Goal: Communication & Community: Answer question/provide support

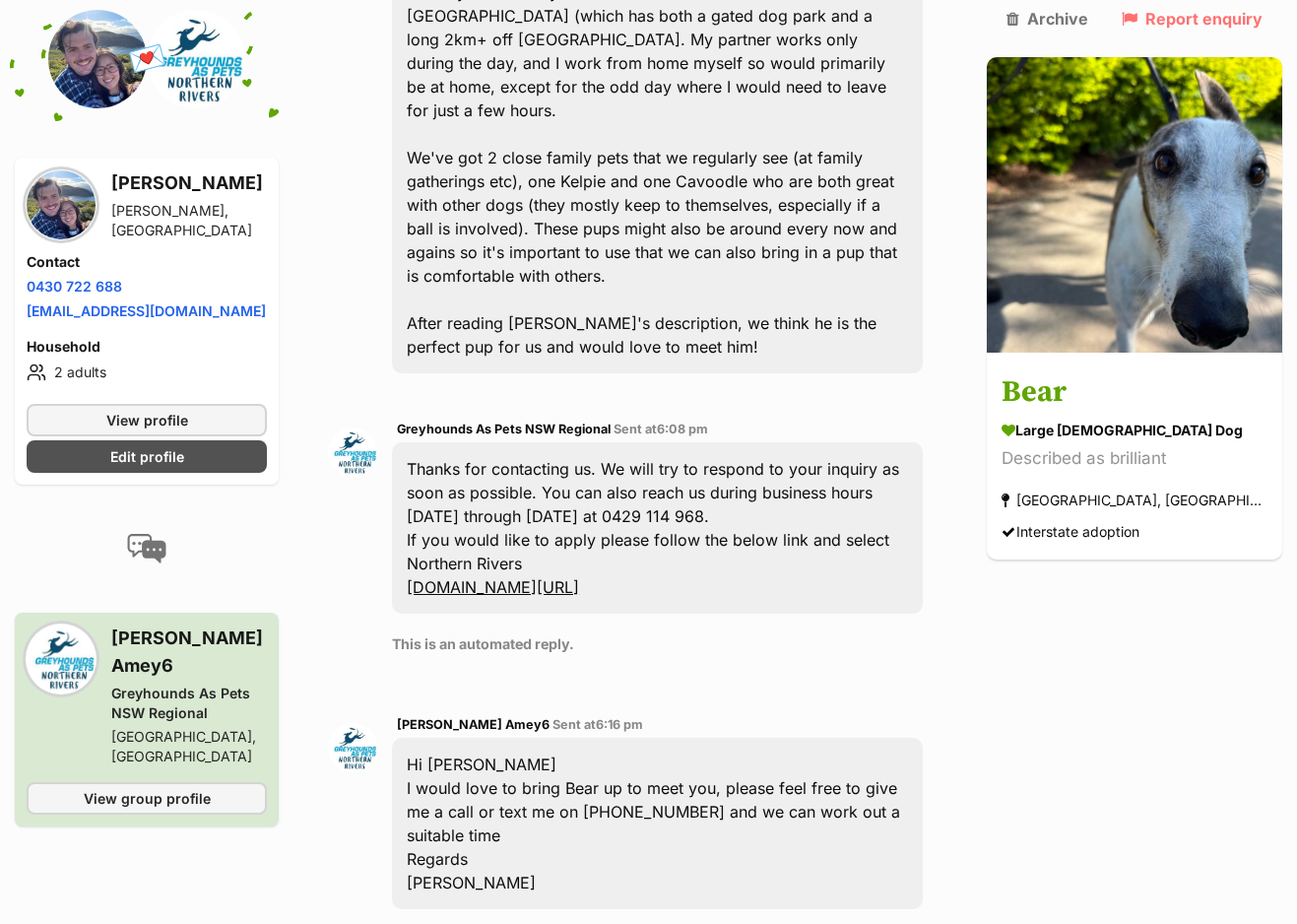
scroll to position [979, 0]
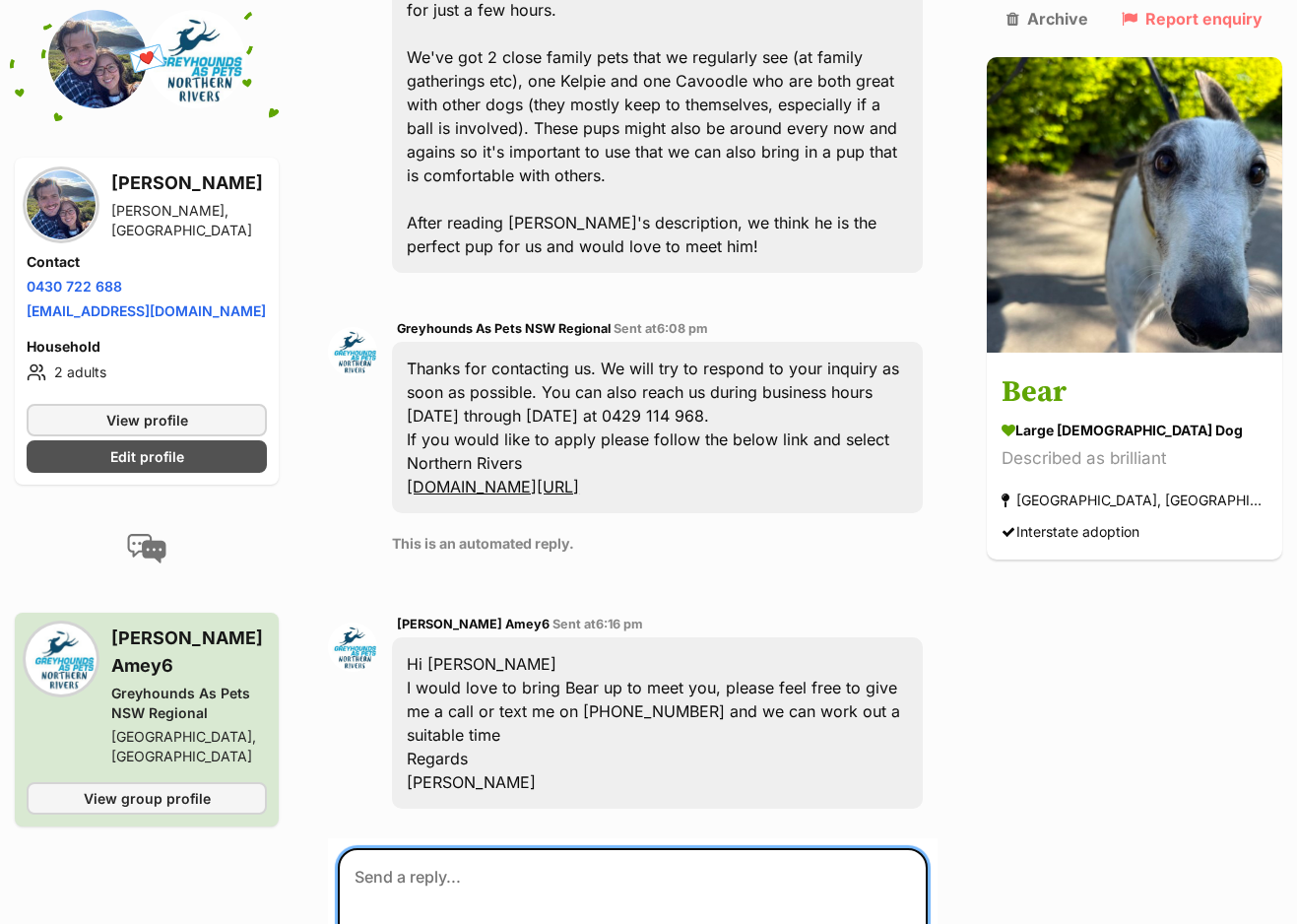
click at [473, 848] on textarea at bounding box center [632, 906] width 590 height 118
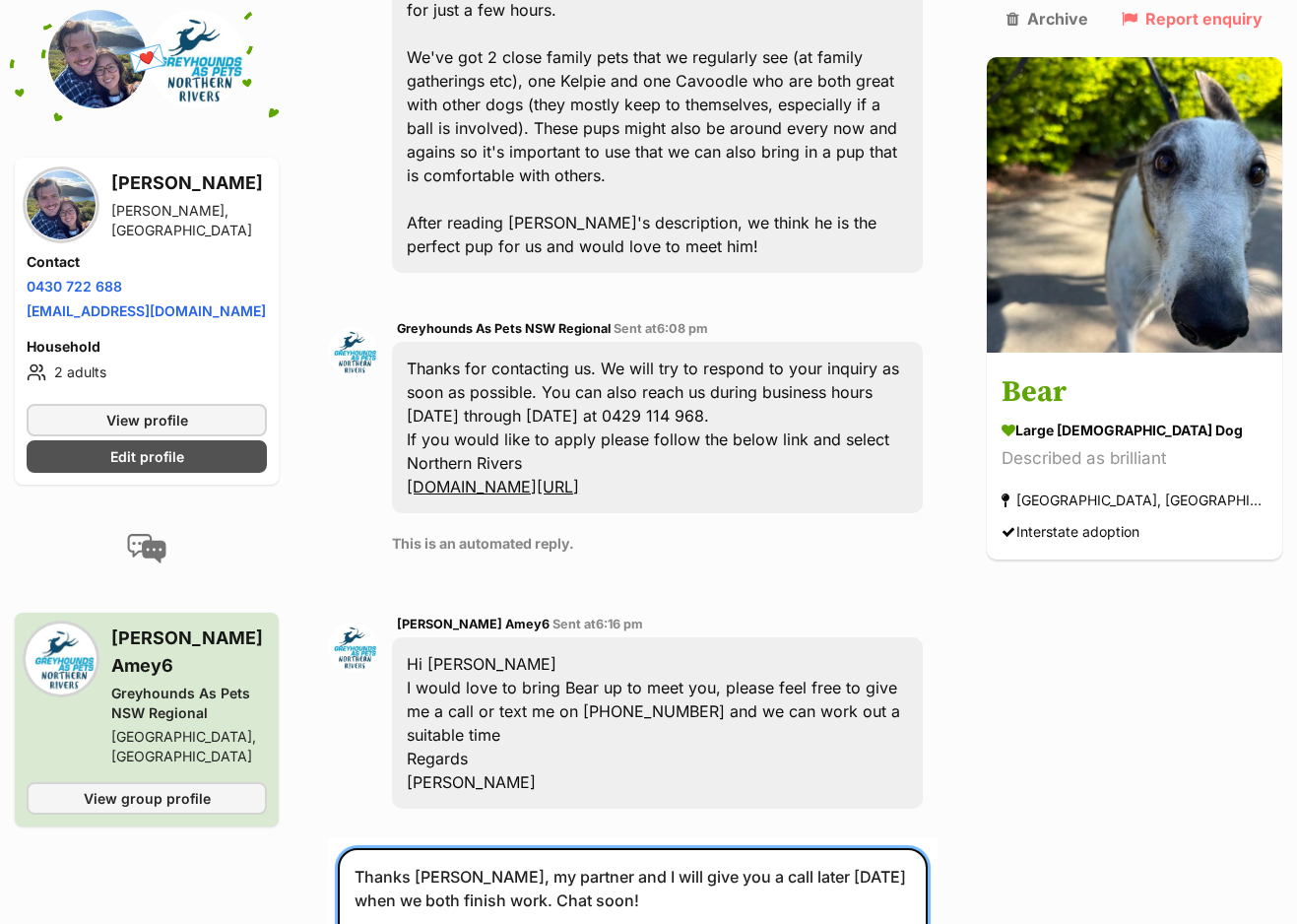
type textarea "Thanks Louise, my partner and I will give you a call later today when we both f…"
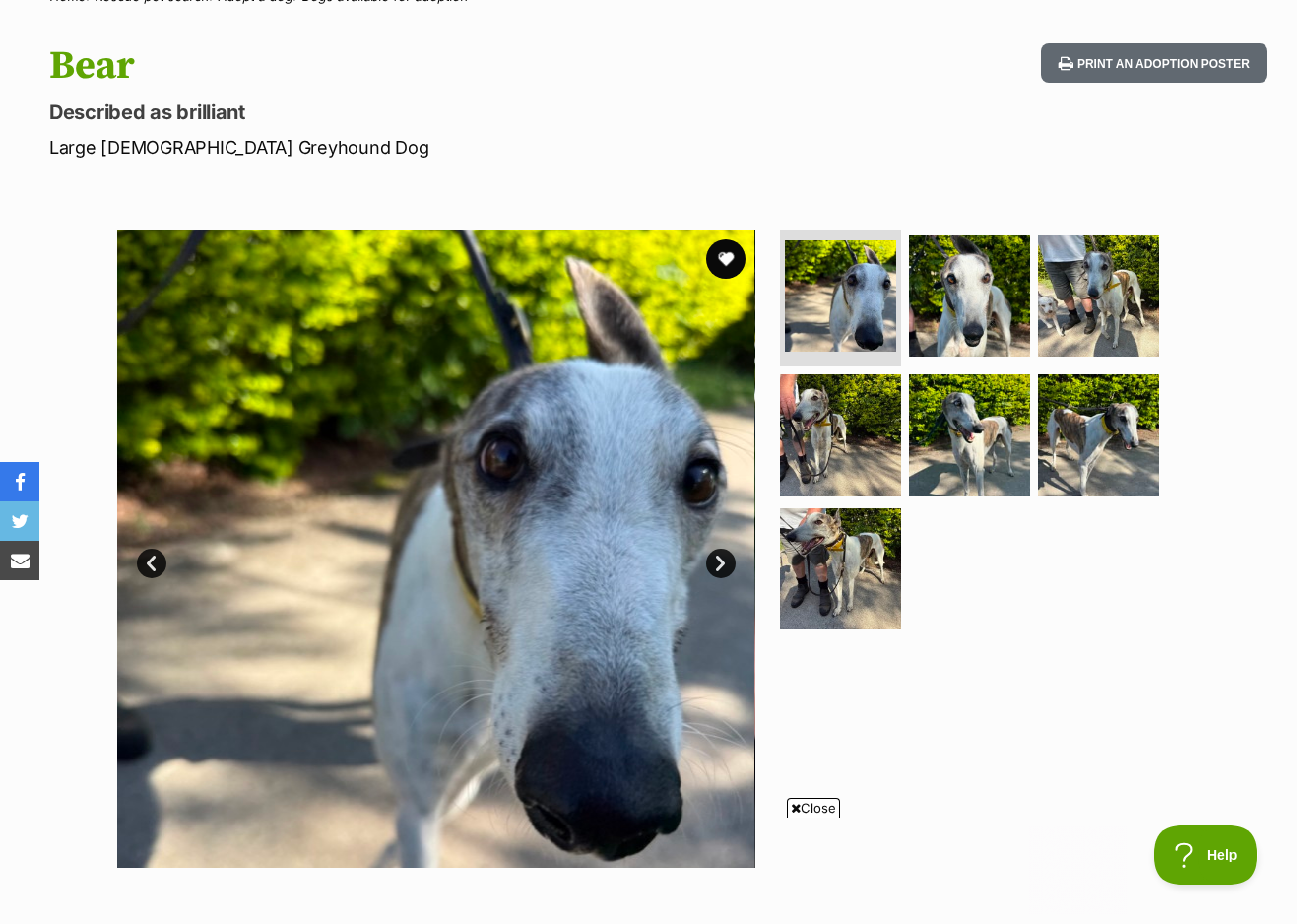
click at [718, 548] on link "Next" at bounding box center [721, 563] width 30 height 30
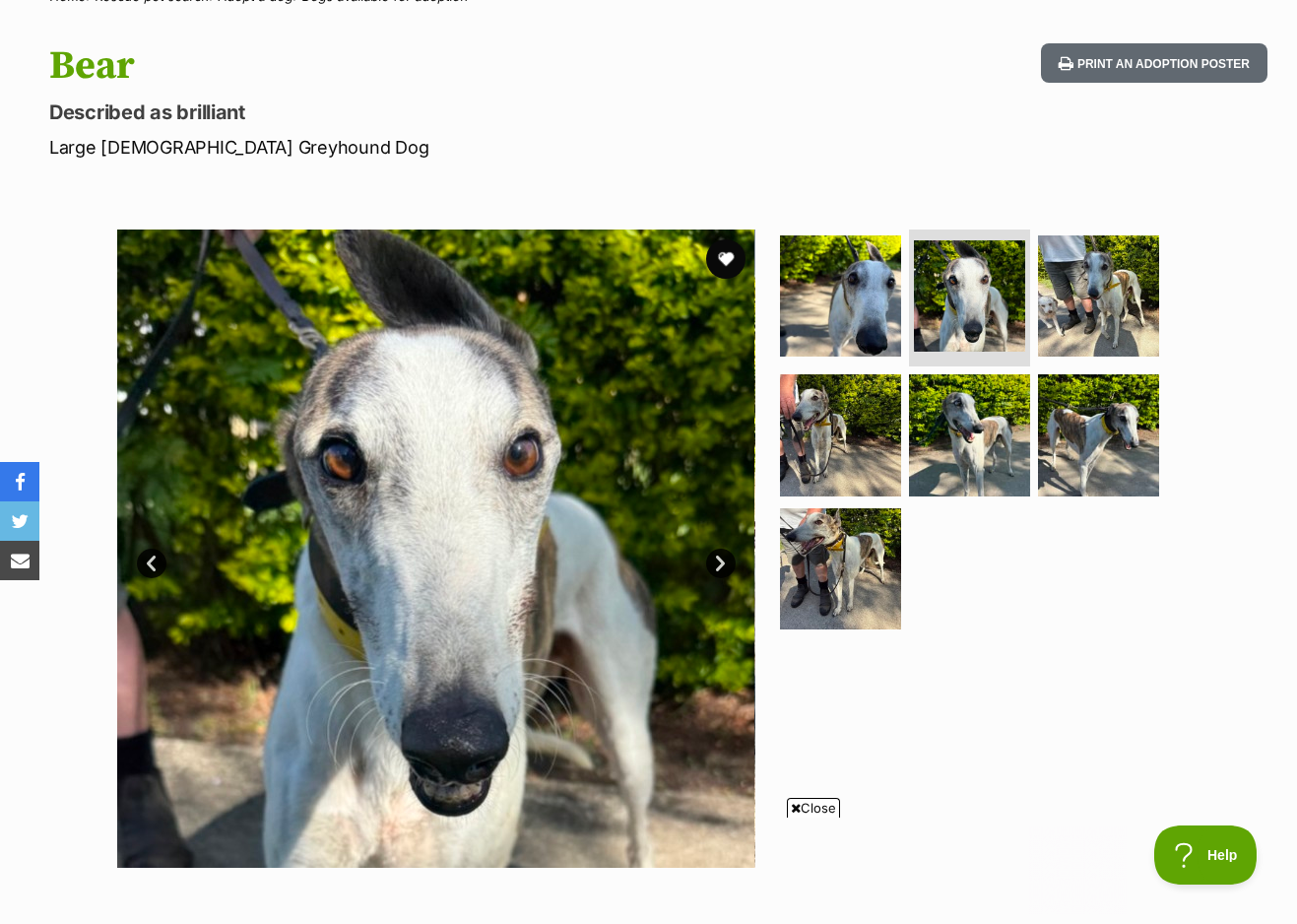
click at [718, 548] on link "Next" at bounding box center [721, 563] width 30 height 30
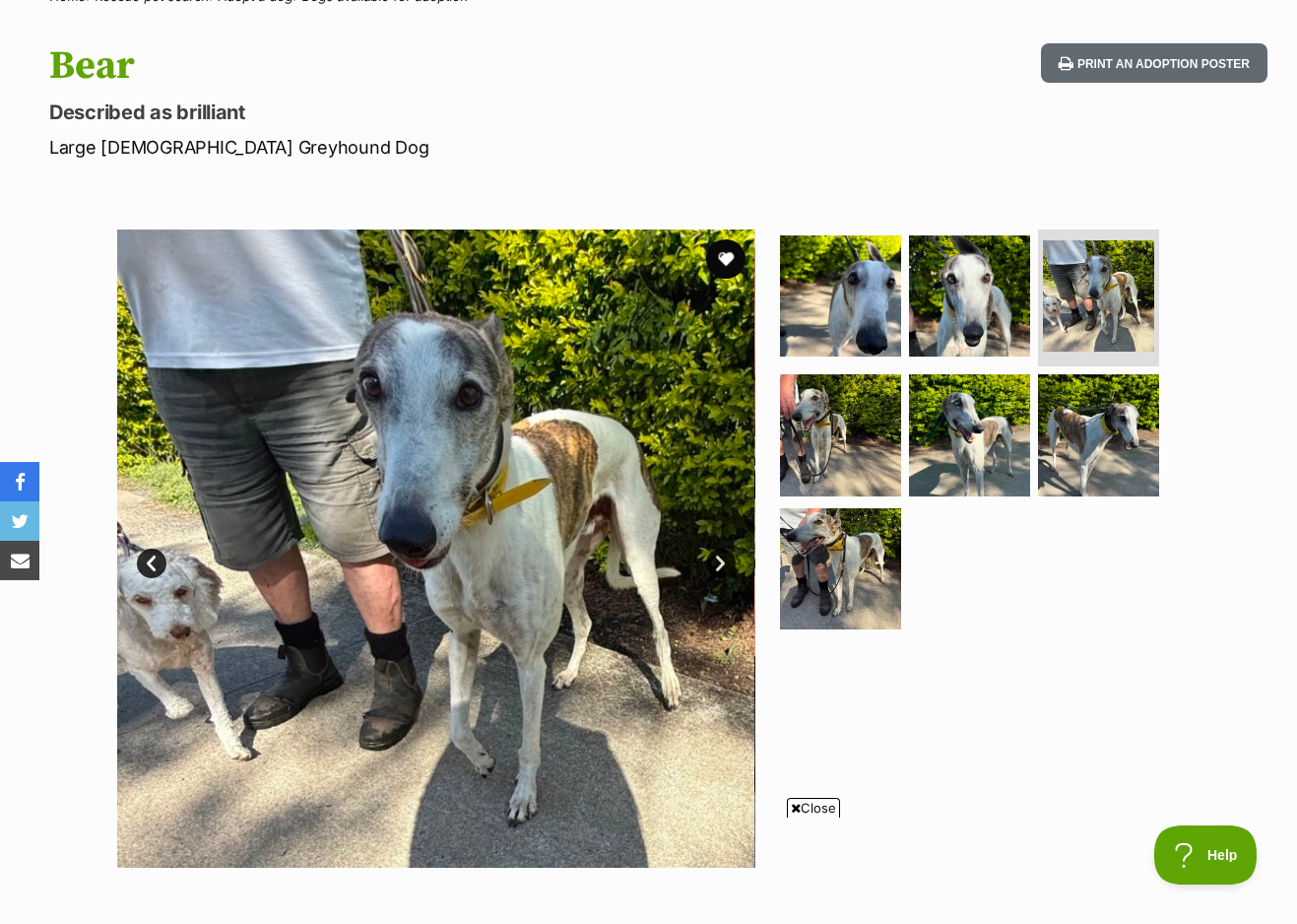
click at [718, 548] on link "Next" at bounding box center [721, 563] width 30 height 30
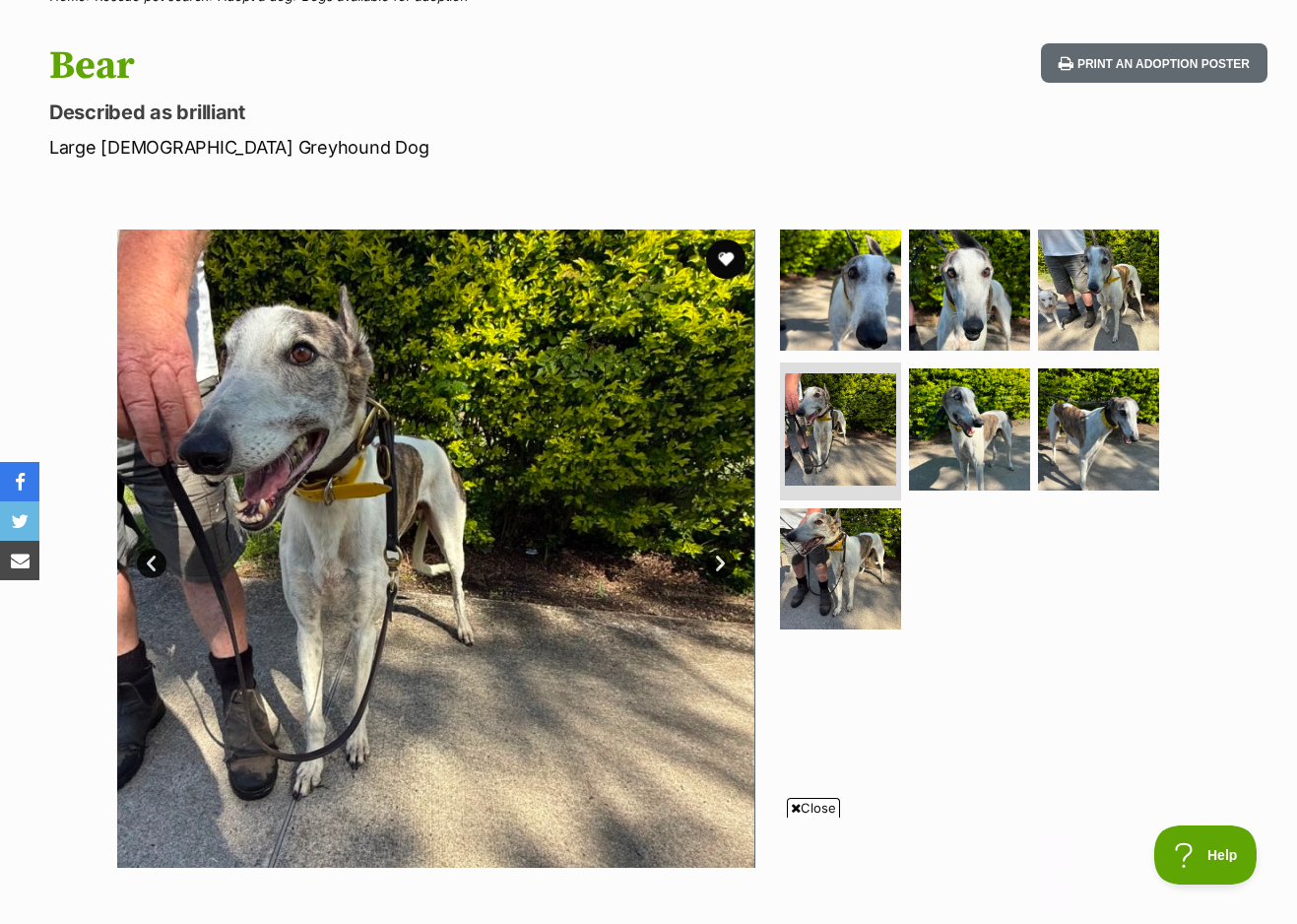
click at [718, 548] on link "Next" at bounding box center [721, 563] width 30 height 30
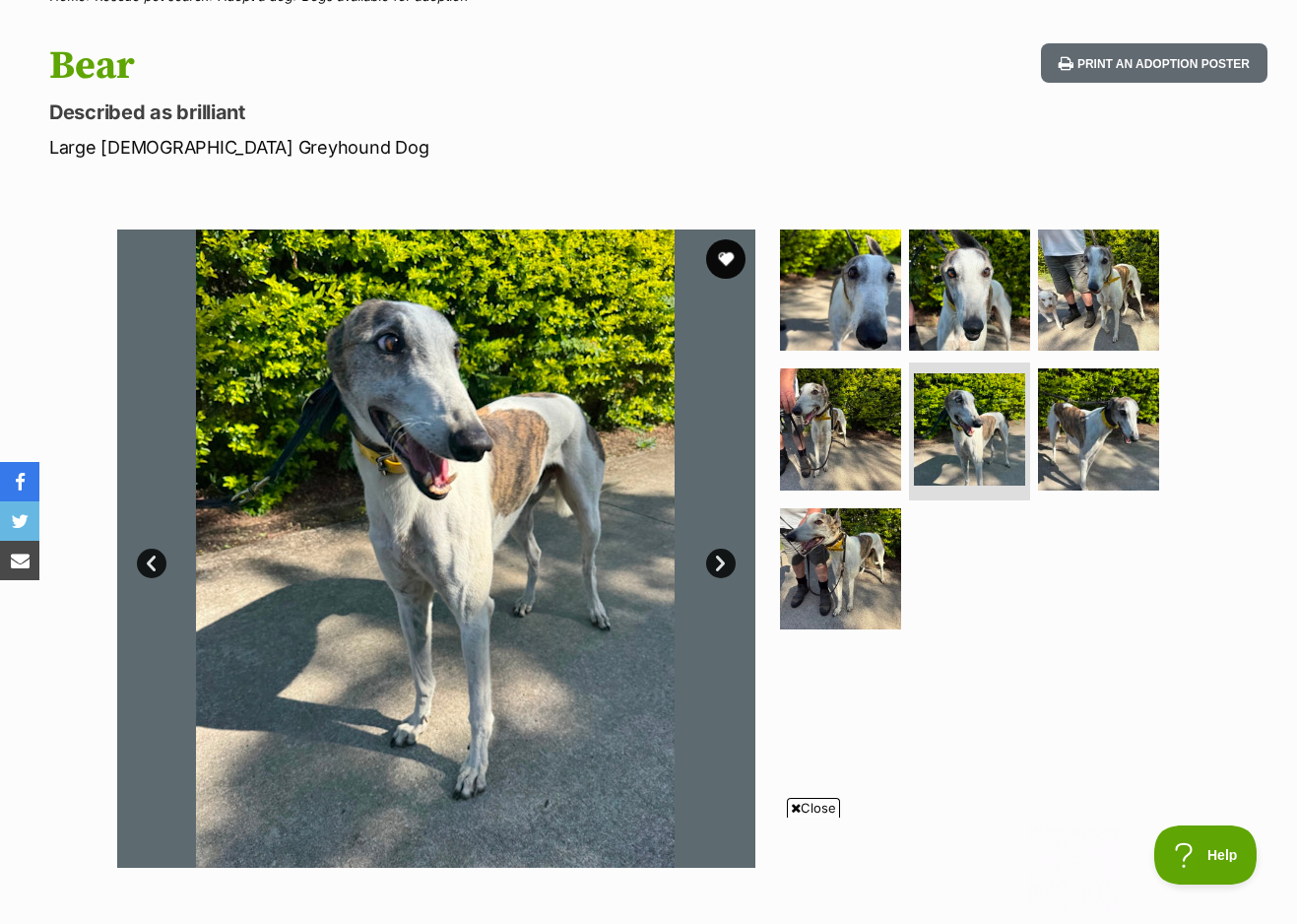
click at [718, 548] on link "Next" at bounding box center [721, 563] width 30 height 30
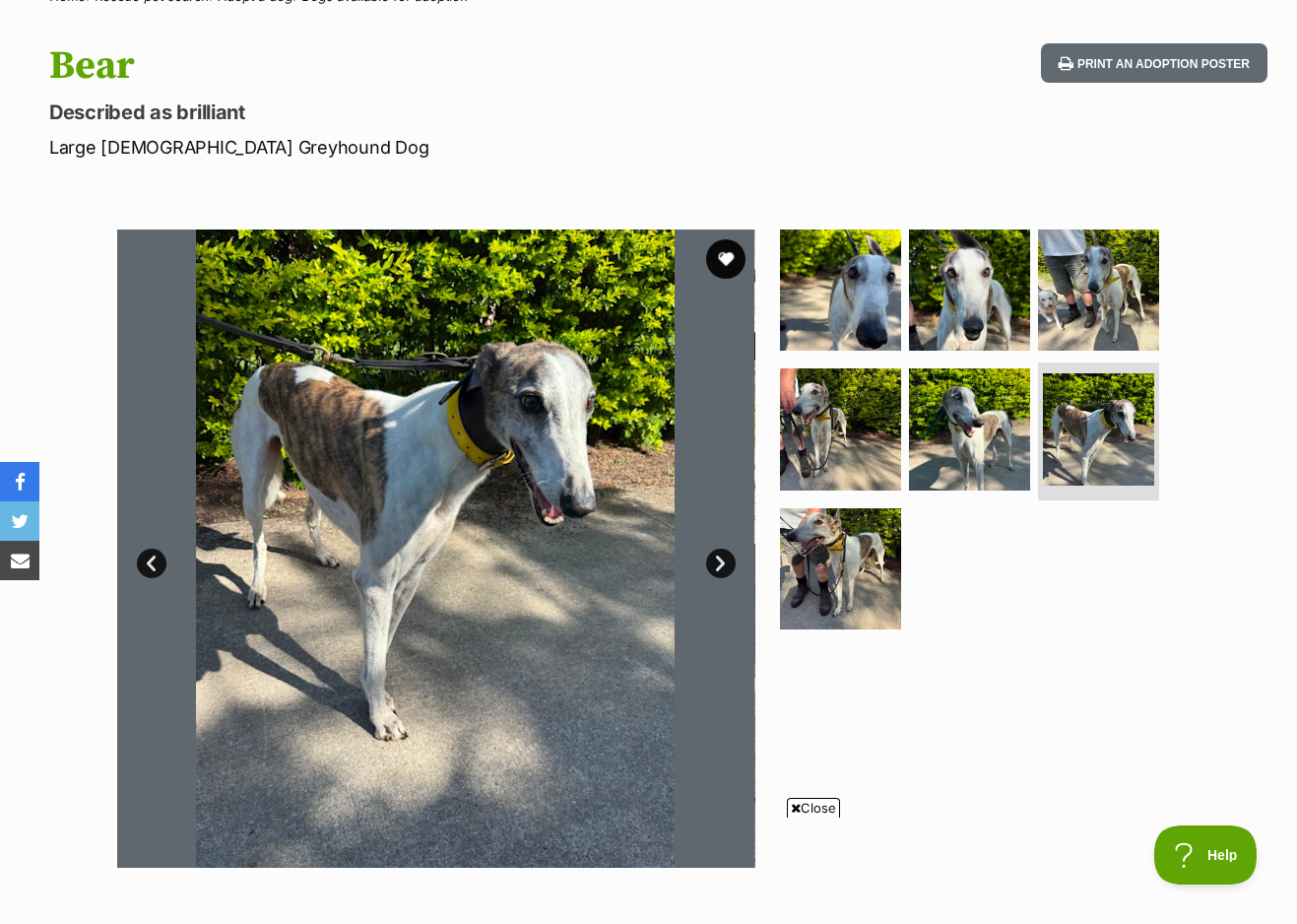
click at [718, 548] on link "Next" at bounding box center [721, 563] width 30 height 30
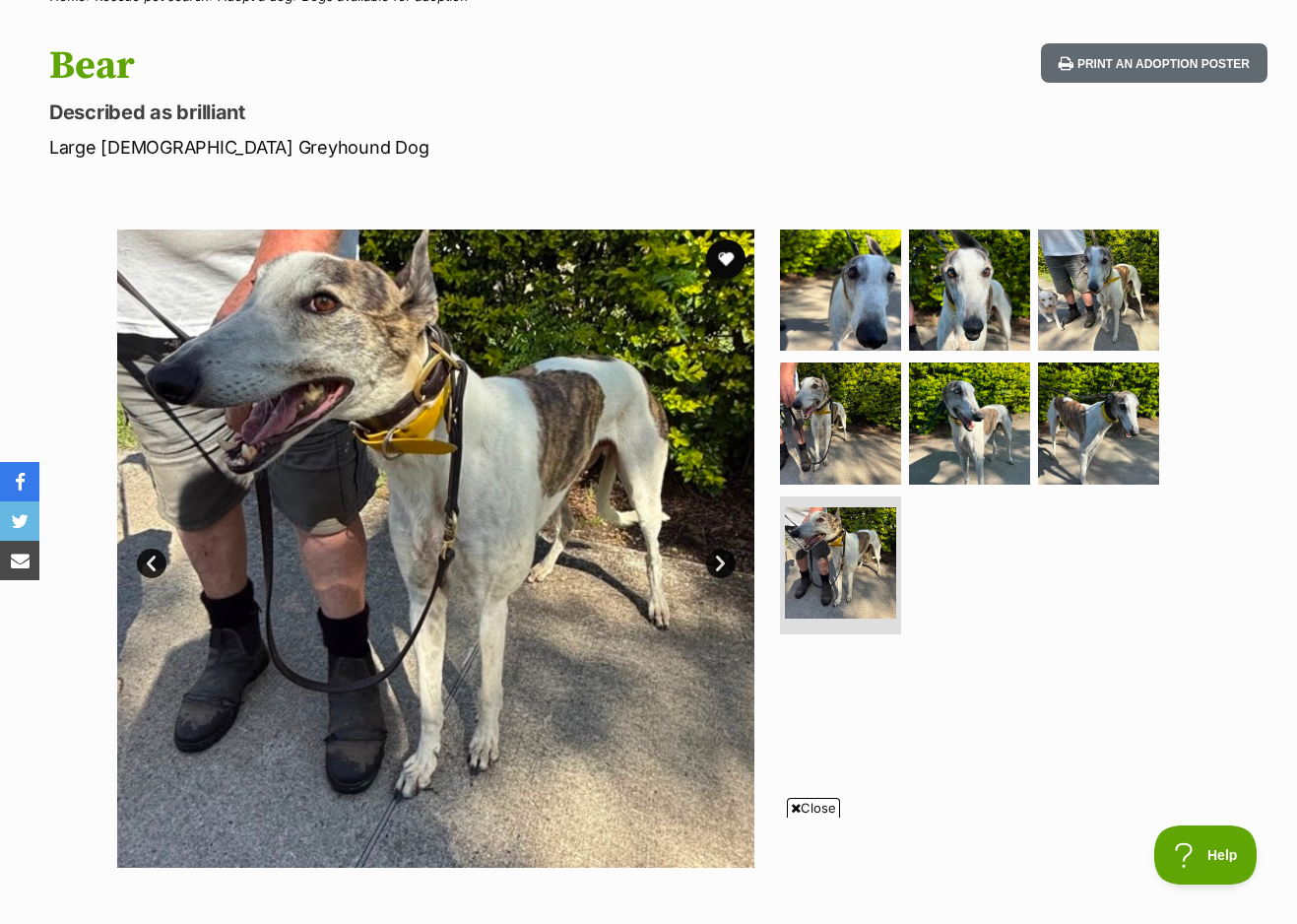
click at [718, 548] on link "Next" at bounding box center [721, 563] width 30 height 30
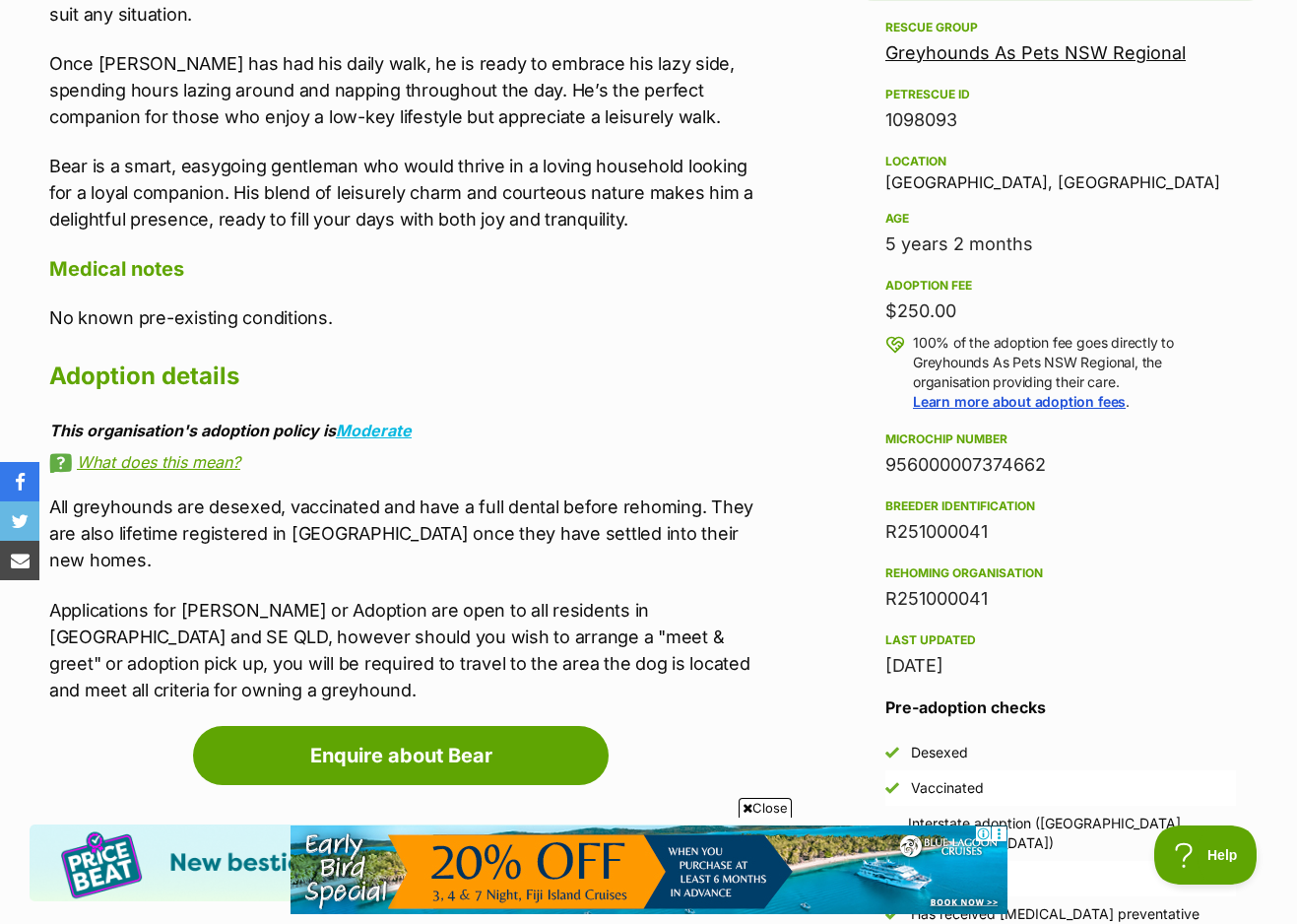
scroll to position [1345, 0]
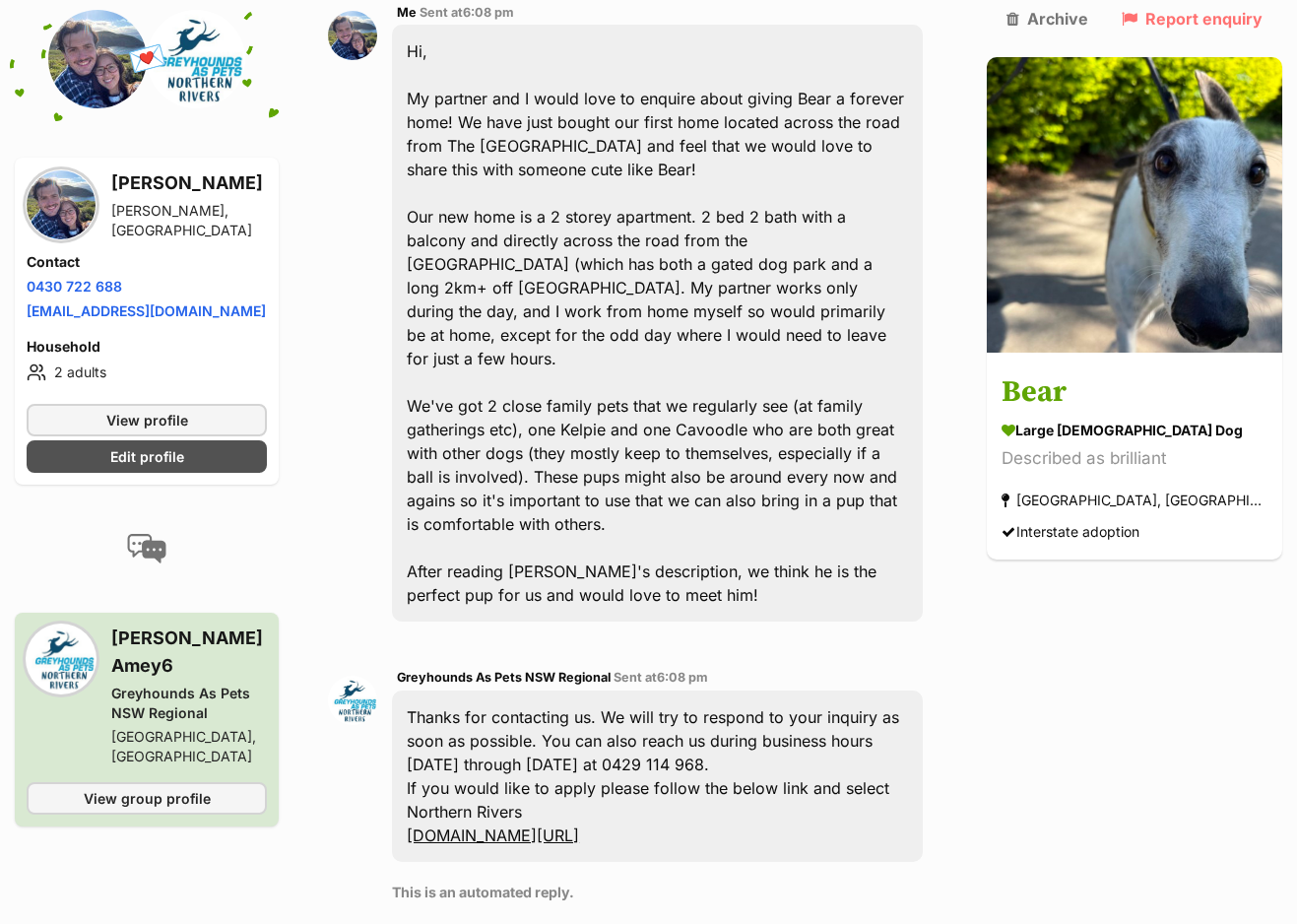
click at [61, 204] on img at bounding box center [61, 205] width 69 height 69
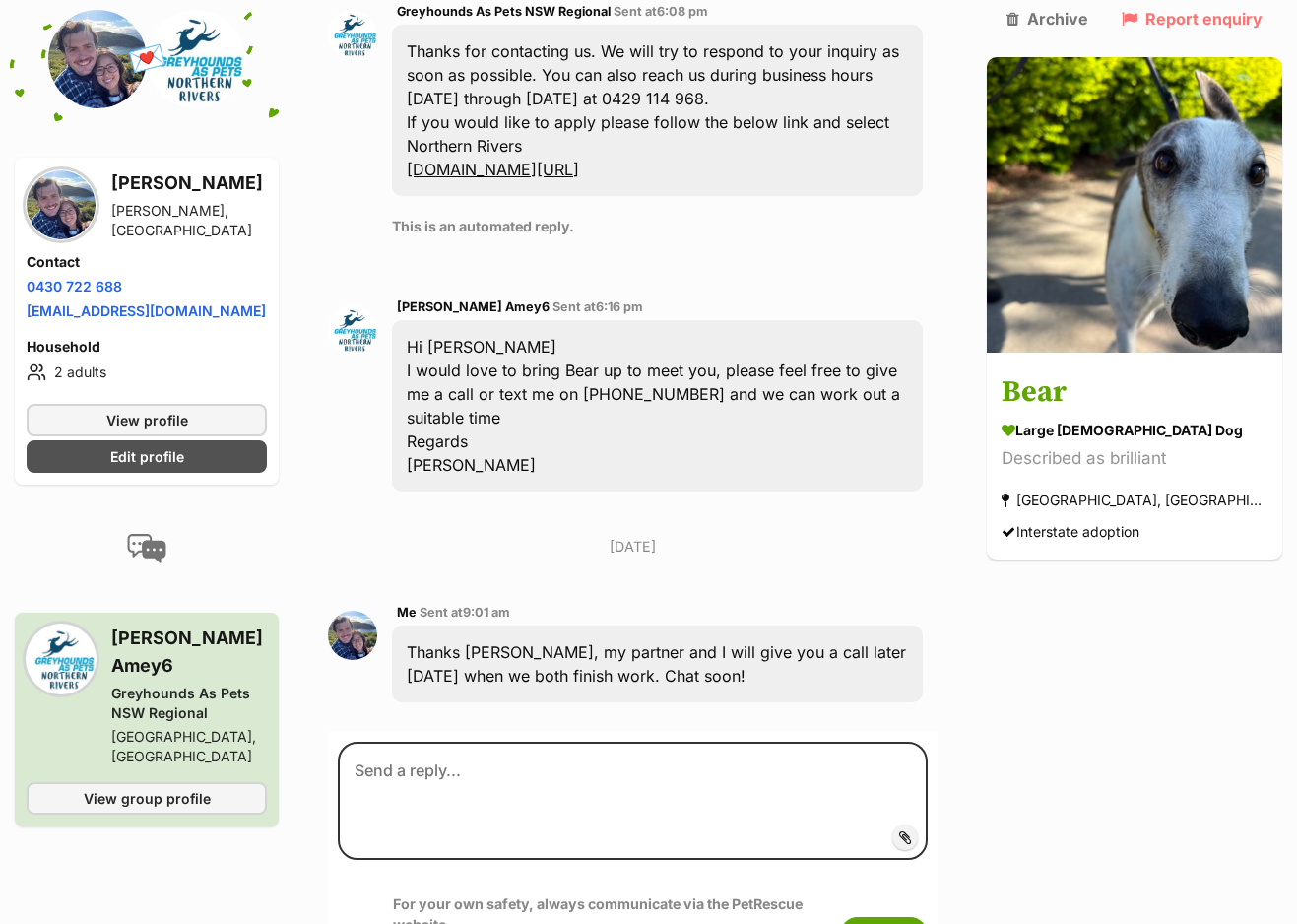
scroll to position [1304, 0]
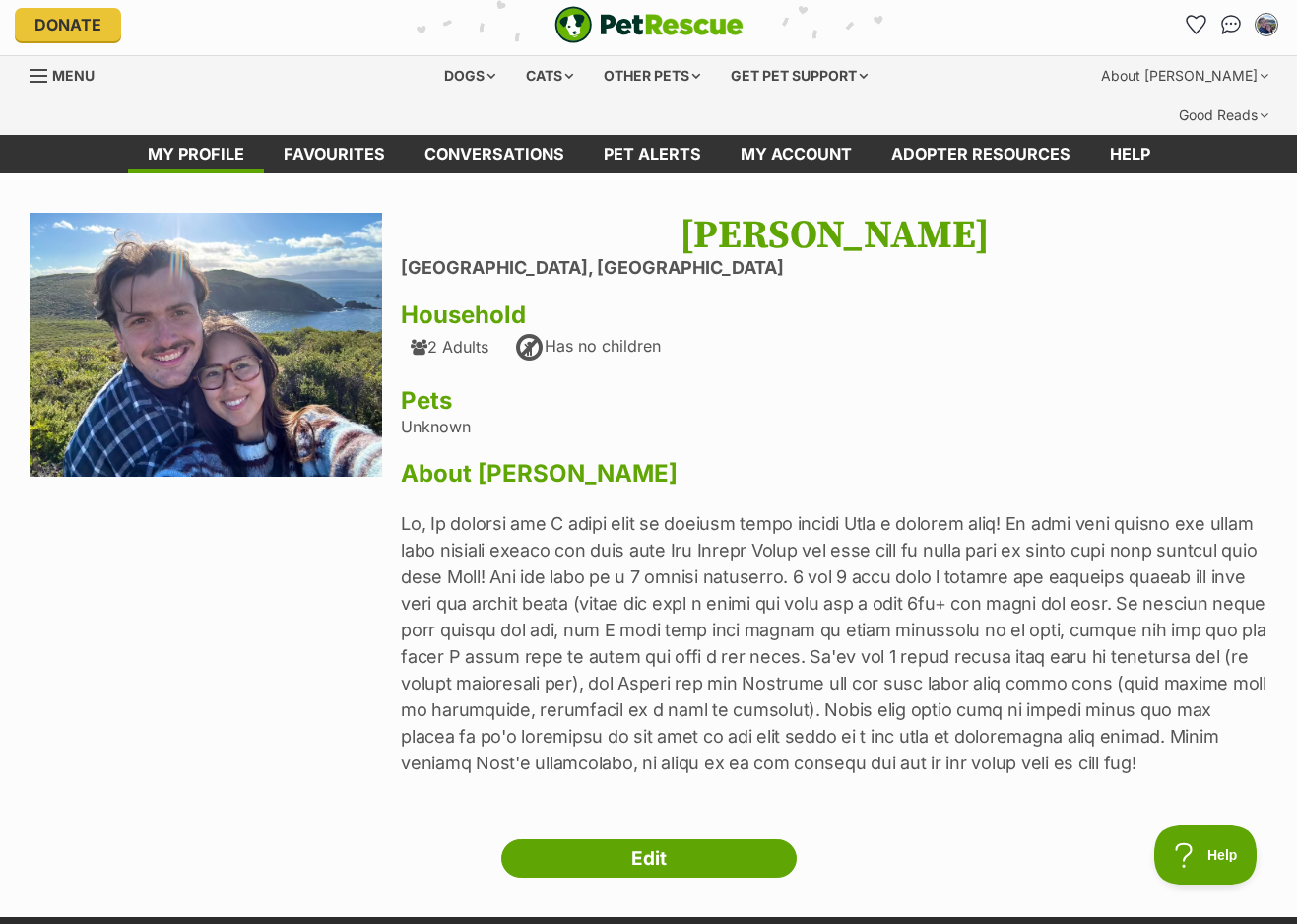
scroll to position [5, 0]
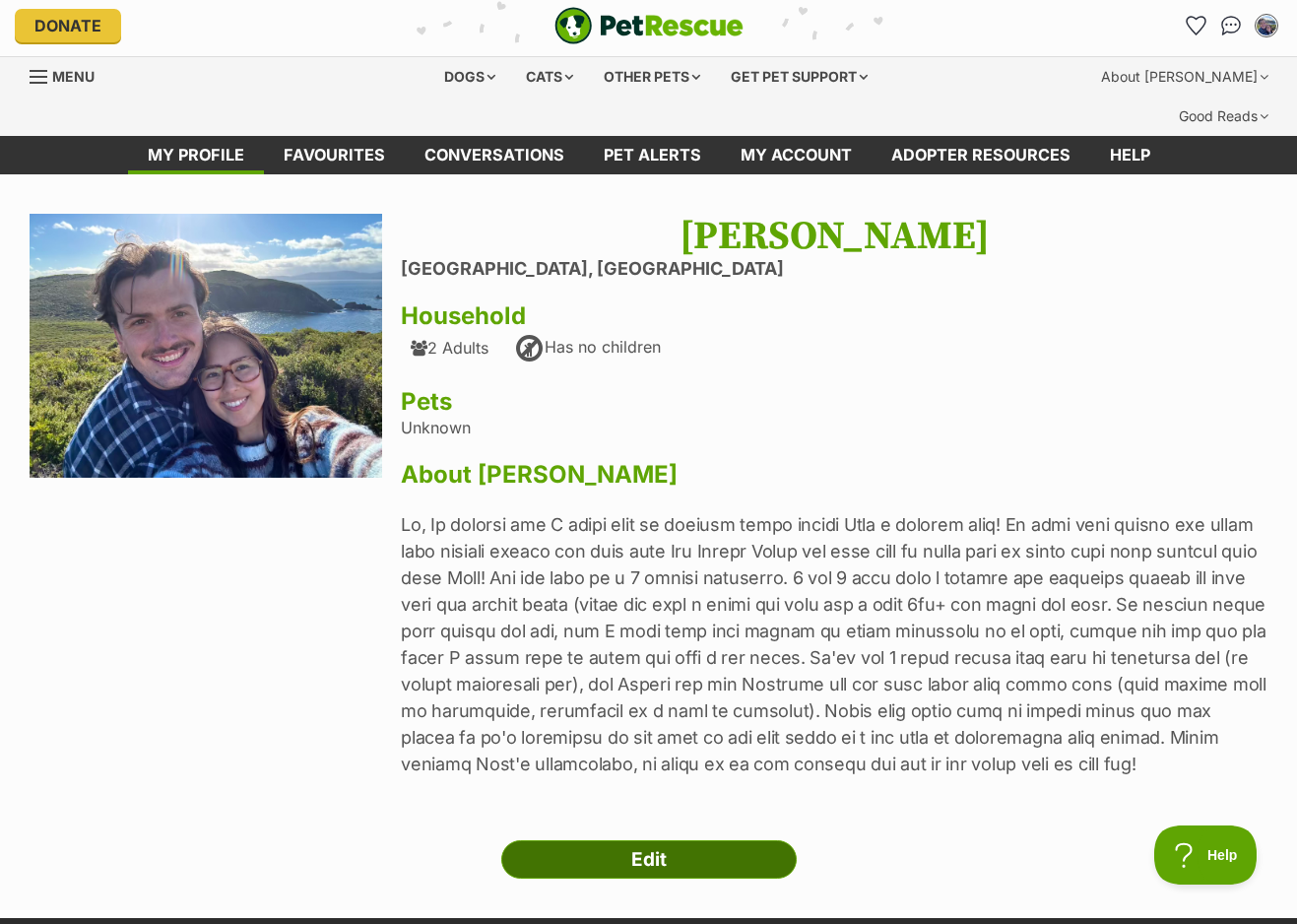
click at [547, 840] on link "Edit" at bounding box center [649, 860] width 296 height 40
